Goal: Transaction & Acquisition: Subscribe to service/newsletter

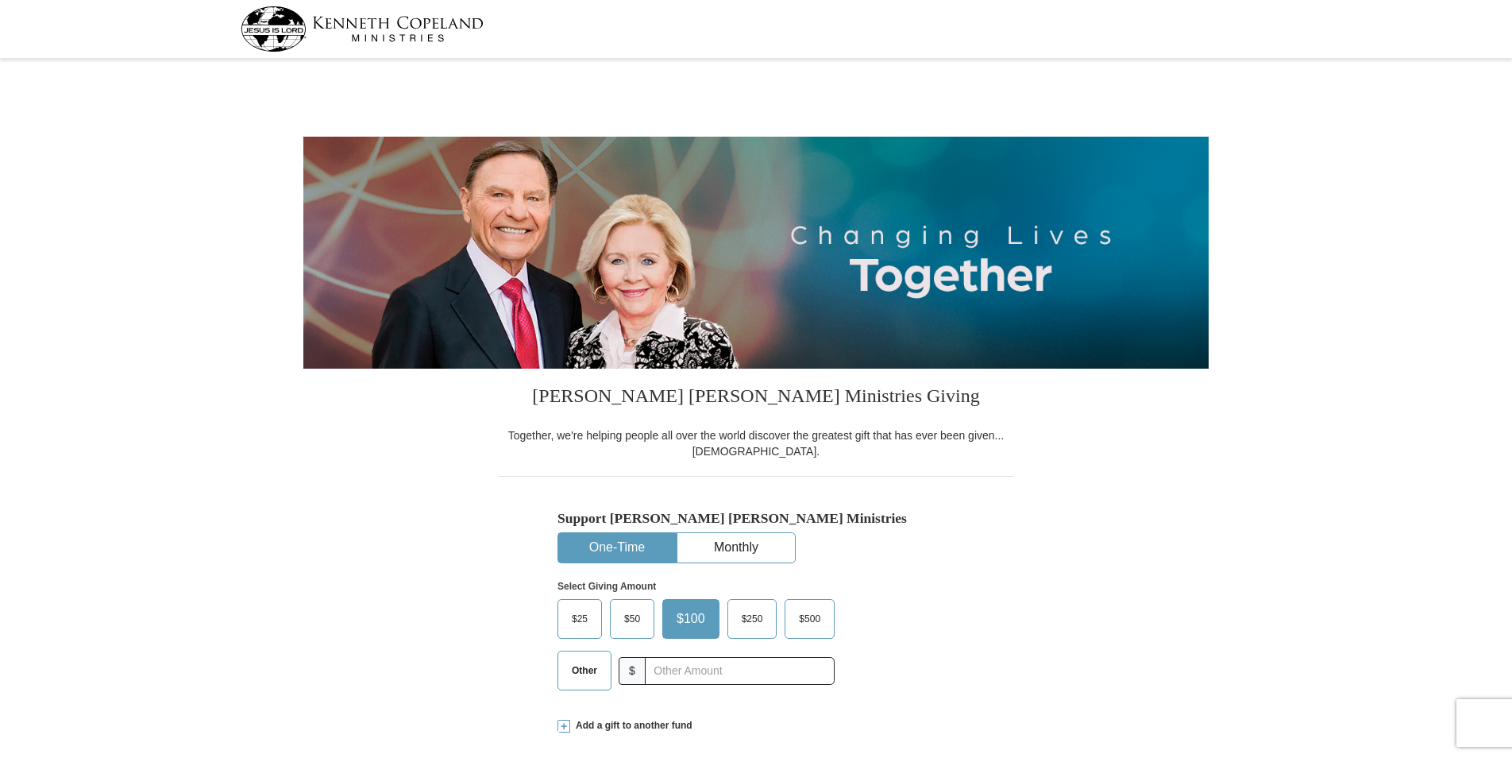
select select "KS"
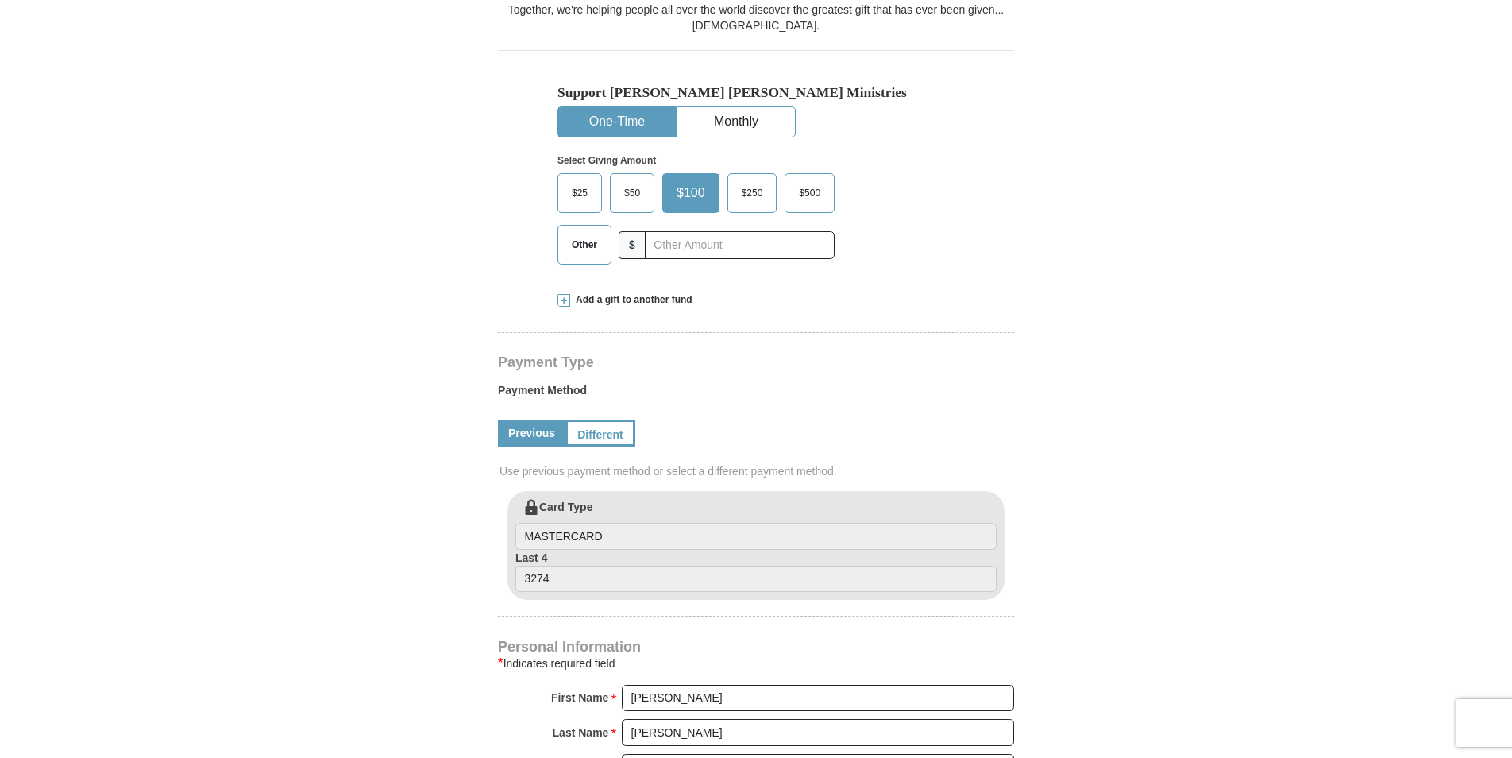
scroll to position [397, 0]
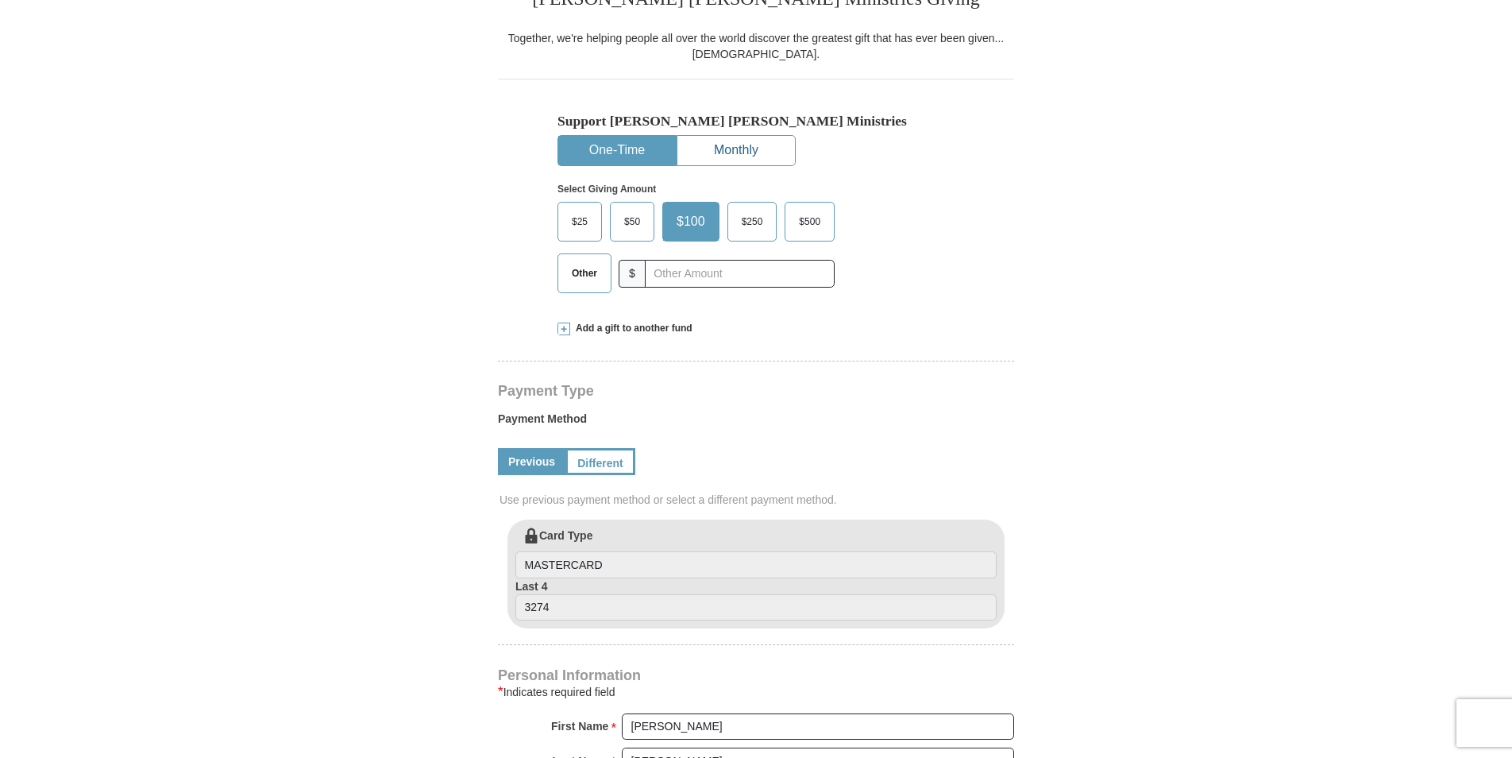
click at [767, 149] on button "Monthly" at bounding box center [737, 150] width 118 height 29
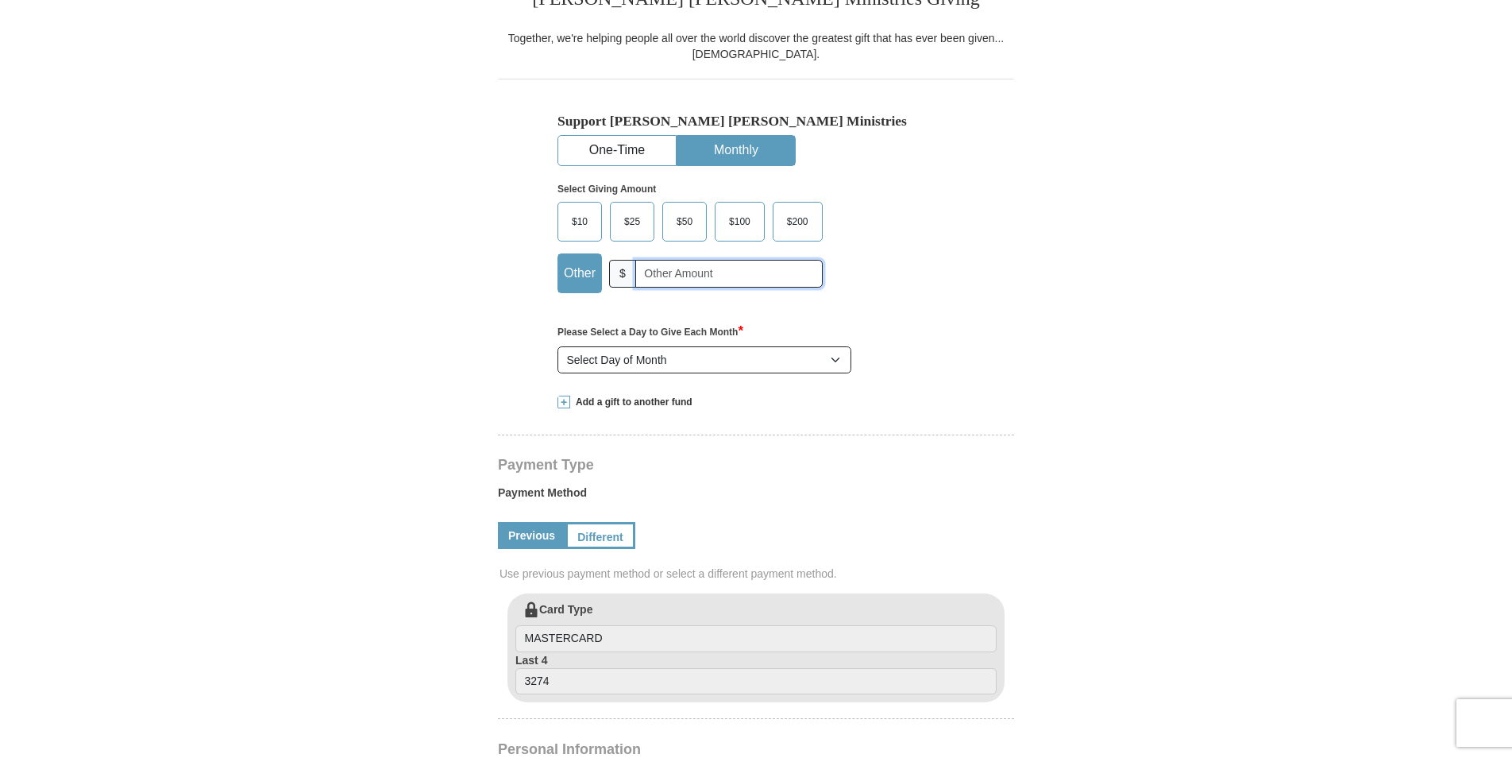
click at [654, 272] on input "text" at bounding box center [728, 274] width 187 height 28
type input "200"
click at [836, 357] on select "Select Day of Month 1 2 3 4 5 6 7 8 9 10 11 12 13 14 15 16 17 18 19 20 21 22 23…" at bounding box center [705, 359] width 294 height 27
select select "1"
click at [558, 347] on select "Select Day of Month 1 2 3 4 5 6 7 8 9 10 11 12 13 14 15 16 17 18 19 20 21 22 23…" at bounding box center [705, 359] width 294 height 27
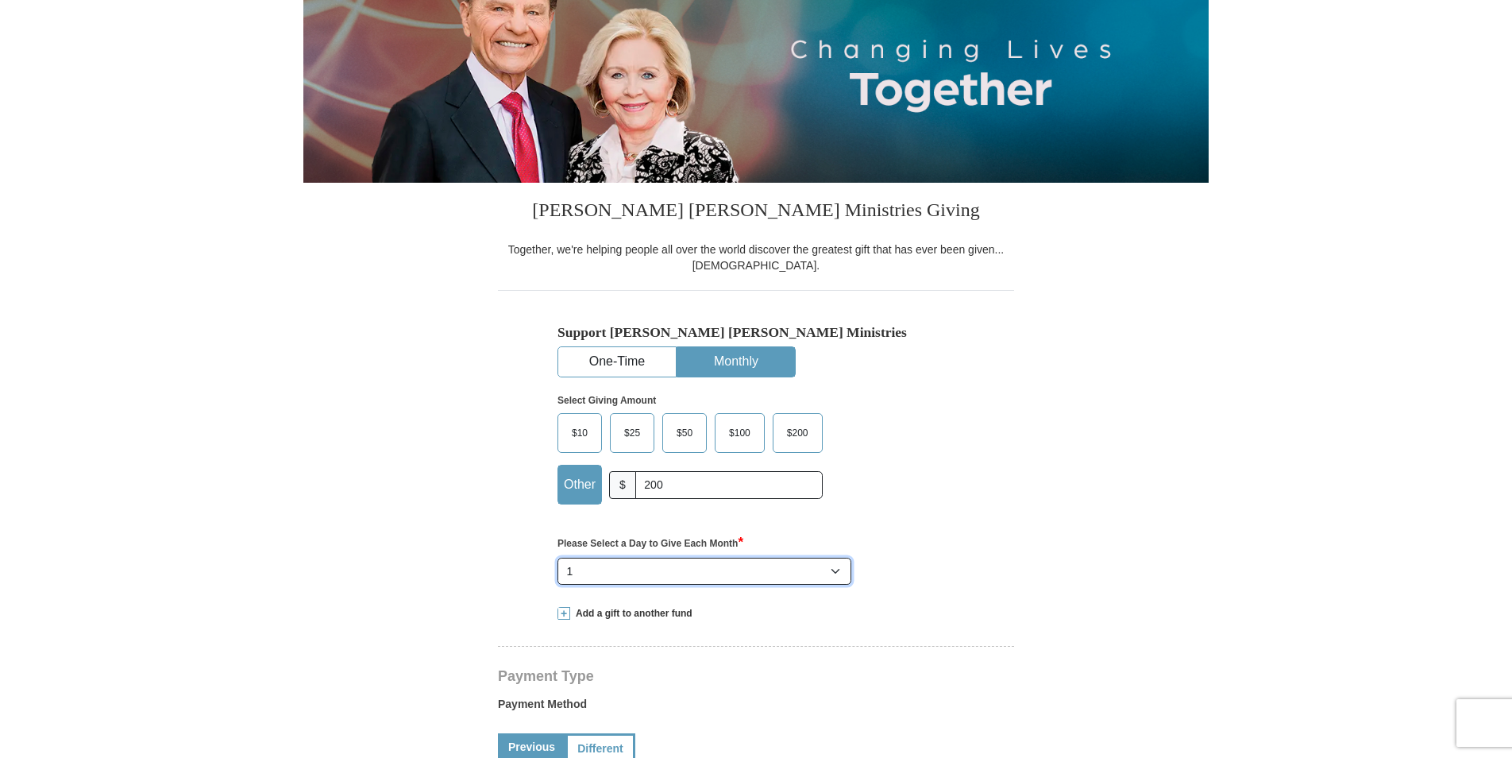
scroll to position [0, 0]
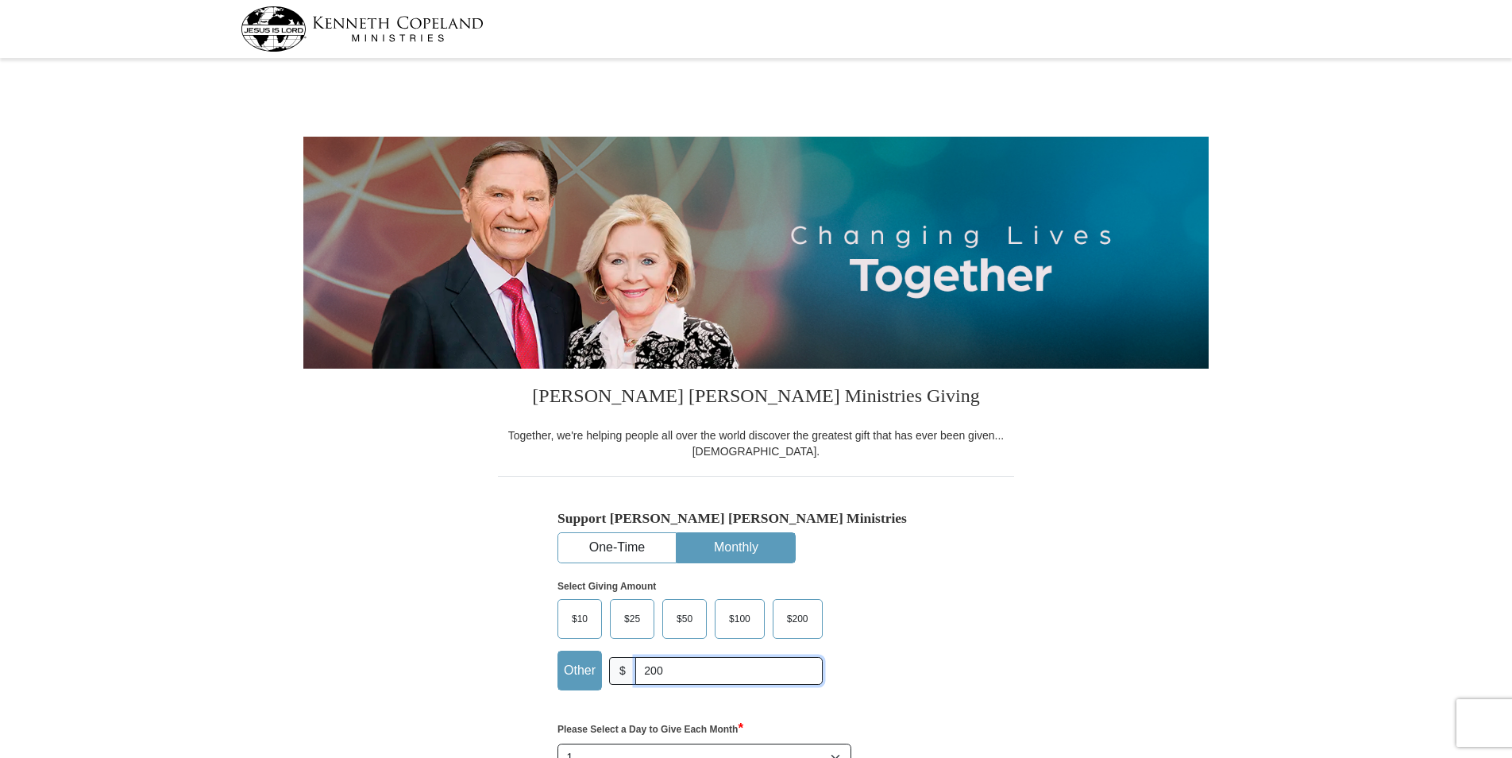
drag, startPoint x: 710, startPoint y: 666, endPoint x: 635, endPoint y: 676, distance: 75.3
click at [635, 676] on input "200" at bounding box center [728, 671] width 187 height 28
